Goal: Task Accomplishment & Management: Manage account settings

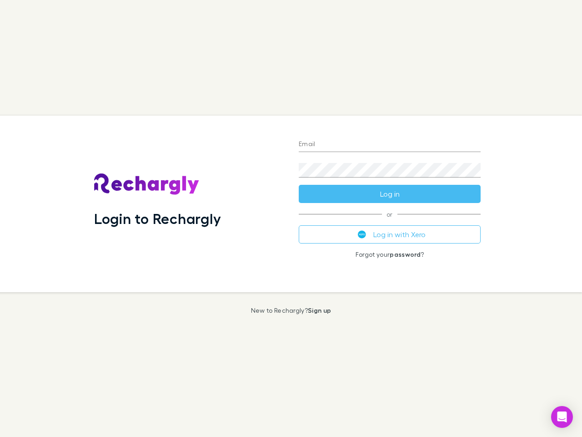
click at [291, 218] on div "Login to Rechargly" at bounding box center [189, 204] width 205 height 176
click at [390, 145] on input "Email" at bounding box center [390, 144] width 182 height 15
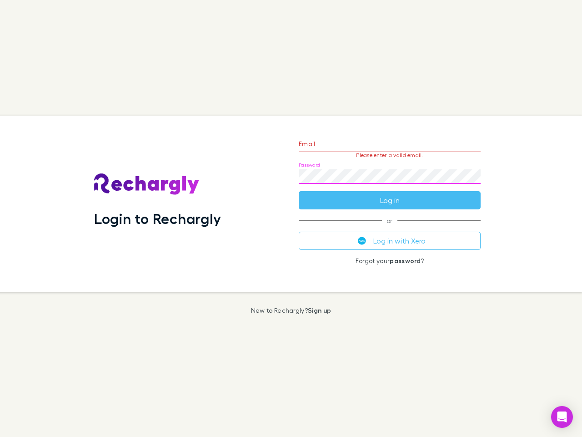
click at [390, 194] on form "Email Please enter a valid email. Password Log in" at bounding box center [390, 169] width 182 height 79
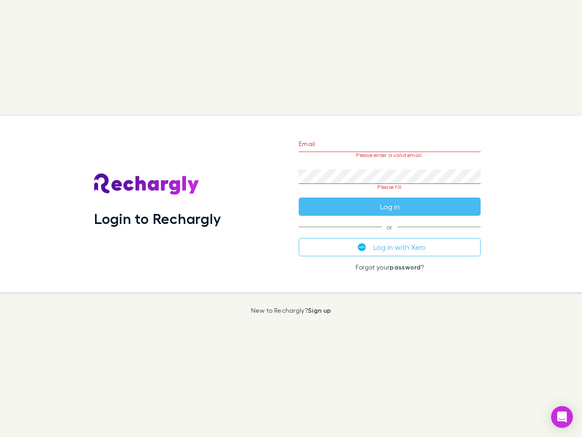
click at [390, 234] on div "Email Please enter a valid email. Password Please fill Log in or Log in with Xe…" at bounding box center [390, 204] width 197 height 176
click at [562, 417] on icon "Open Intercom Messenger" at bounding box center [563, 416] width 10 height 11
